Goal: Task Accomplishment & Management: Complete application form

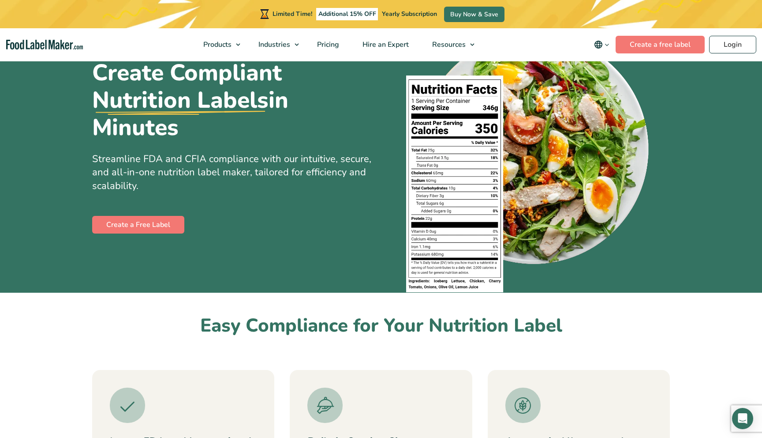
scroll to position [59, 0]
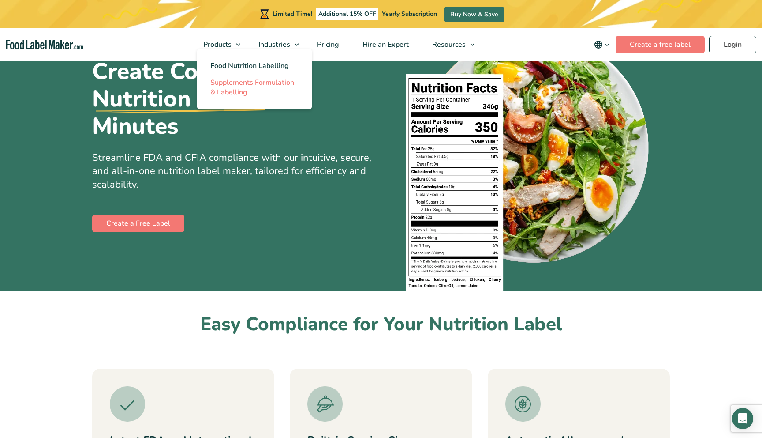
click at [223, 85] on span "Supplements Formulation & Labelling" at bounding box center [252, 87] width 84 height 19
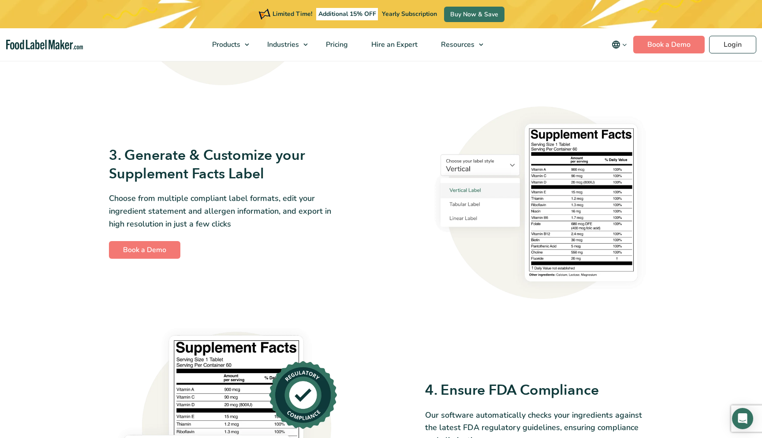
scroll to position [770, 0]
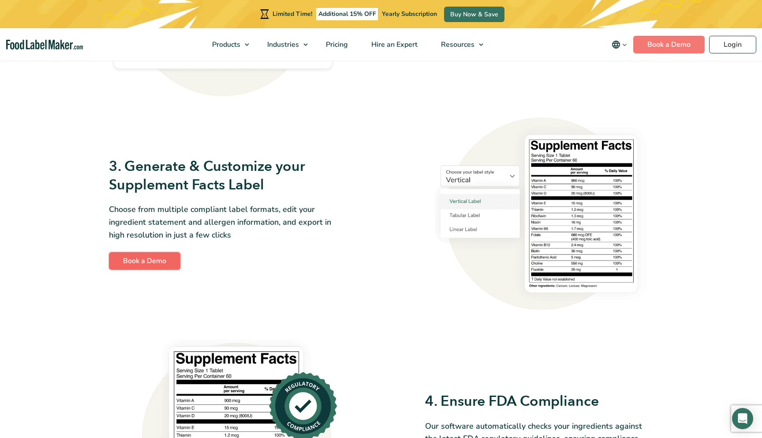
click at [144, 254] on link "Book a Demo" at bounding box center [144, 261] width 71 height 18
